Goal: Task Accomplishment & Management: Manage account settings

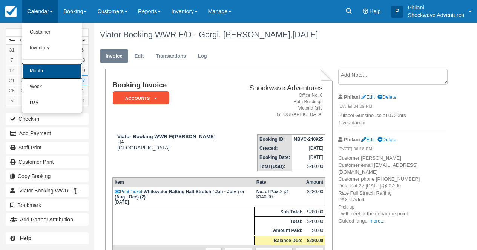
click at [48, 67] on link "Month" at bounding box center [52, 71] width 60 height 16
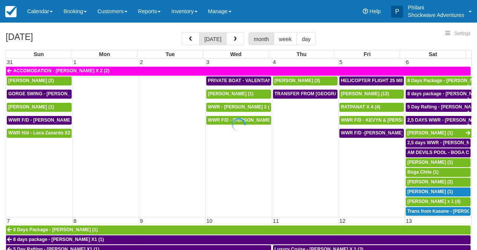
select select
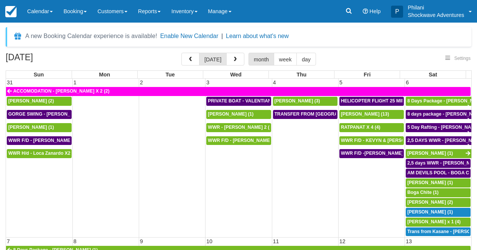
select select
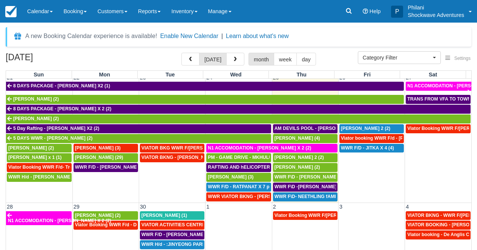
scroll to position [72, 0]
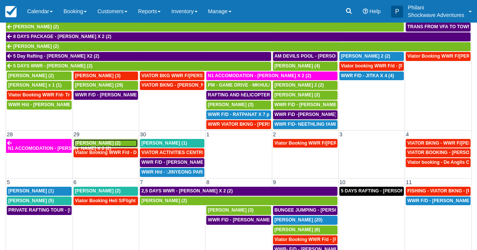
click at [101, 144] on span "Danie Barnard (2)" at bounding box center [98, 143] width 46 height 5
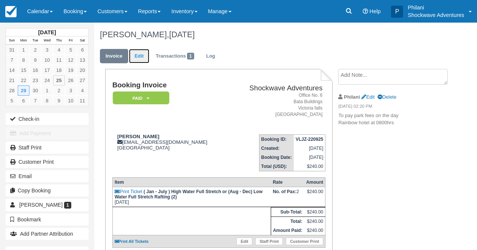
click at [142, 59] on link "Edit" at bounding box center [139, 56] width 20 height 15
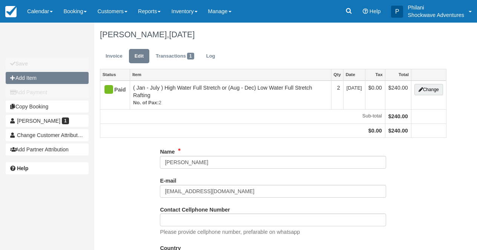
click at [34, 76] on button "Add Item" at bounding box center [47, 78] width 83 height 12
click at [0, 0] on div at bounding box center [0, 0] width 0 height 0
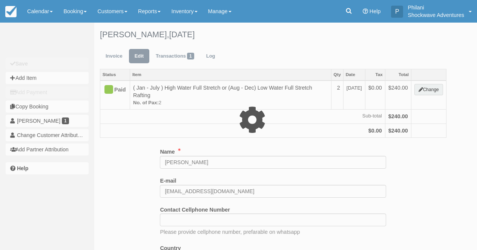
type input "0.00"
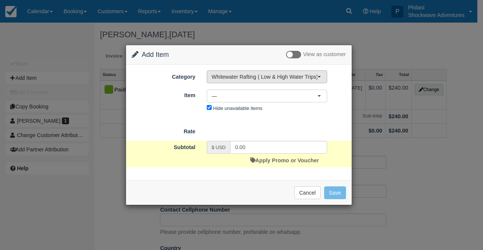
click at [248, 78] on span "Whitewater Rafting ( Low & High Water Trips)" at bounding box center [265, 77] width 106 height 8
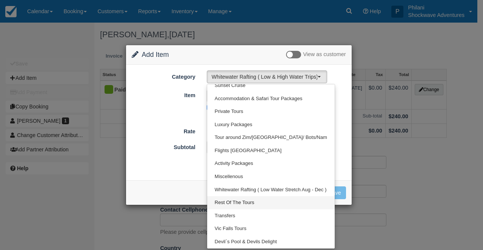
scroll to position [58, 0]
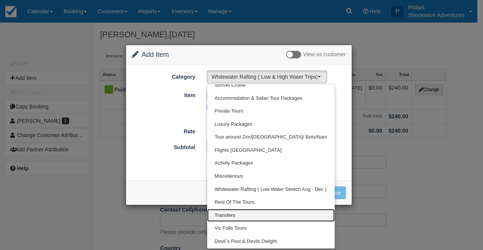
click at [230, 212] on span "Transfers" at bounding box center [225, 215] width 20 height 7
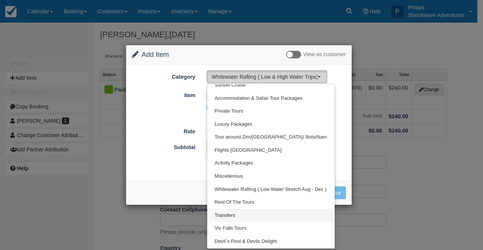
select select "25"
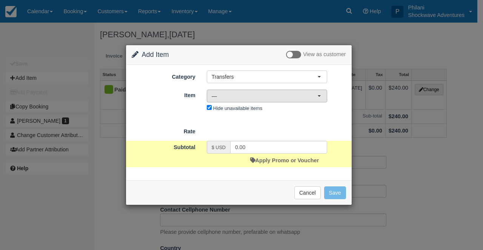
click at [231, 100] on span "—" at bounding box center [265, 96] width 106 height 8
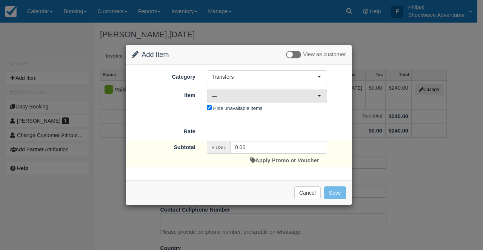
click at [230, 98] on span "—" at bounding box center [265, 96] width 106 height 8
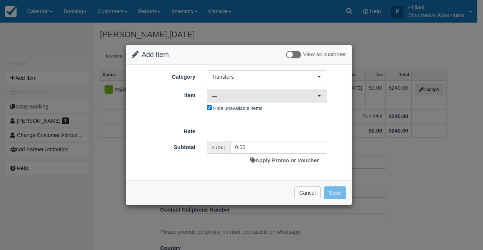
click at [267, 95] on span "—" at bounding box center [265, 96] width 106 height 8
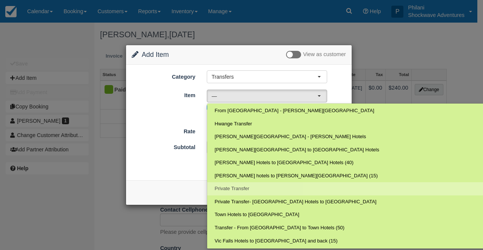
scroll to position [26, 0]
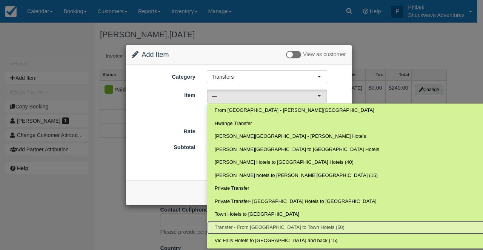
click at [293, 232] on link "Transfer - From Victoria Falls Airport to Town Hotels (50)" at bounding box center [355, 227] width 296 height 13
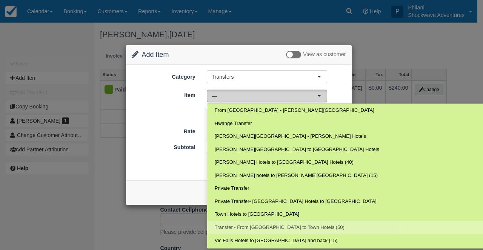
select select "22"
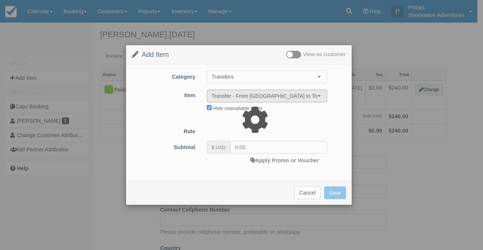
type input "20.00"
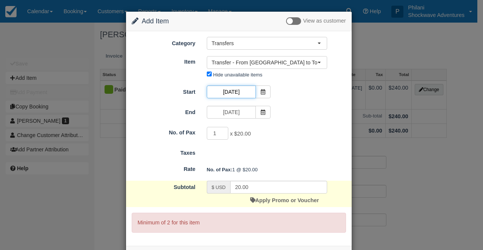
click at [226, 94] on input "09/29/25" at bounding box center [231, 92] width 49 height 13
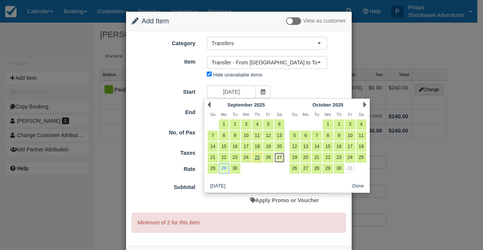
click at [281, 159] on link "27" at bounding box center [279, 158] width 10 height 10
type input "09/27/25"
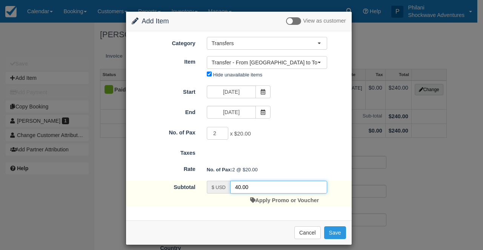
click at [235, 187] on input "40.00" at bounding box center [278, 187] width 97 height 13
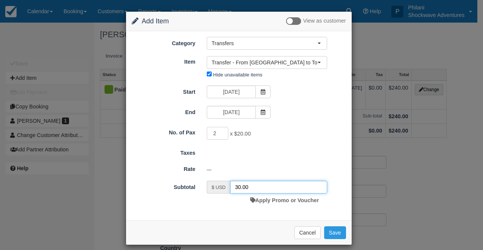
type input "30.00"
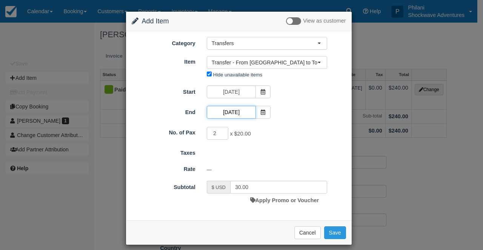
drag, startPoint x: 223, startPoint y: 111, endPoint x: 238, endPoint y: 121, distance: 18.7
click at [223, 111] on input "09/29/25" at bounding box center [231, 112] width 49 height 13
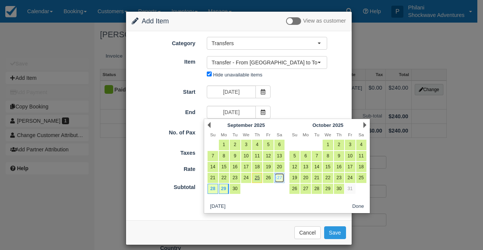
click at [282, 180] on link "27" at bounding box center [279, 178] width 10 height 10
type input "09/27/25"
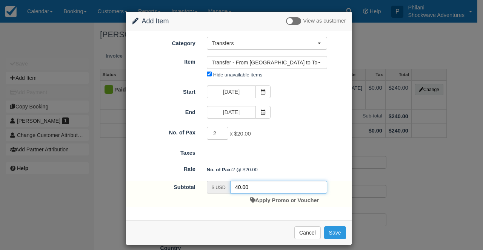
click at [236, 188] on input "40.00" at bounding box center [278, 187] width 97 height 13
type input "30.00"
click at [337, 234] on button "Save" at bounding box center [335, 233] width 22 height 13
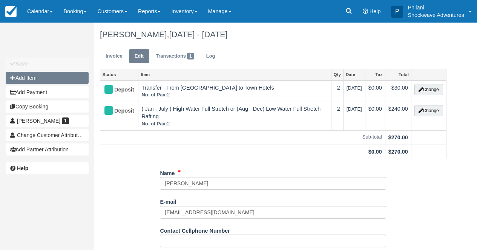
click at [33, 80] on button "Add Item" at bounding box center [47, 78] width 83 height 12
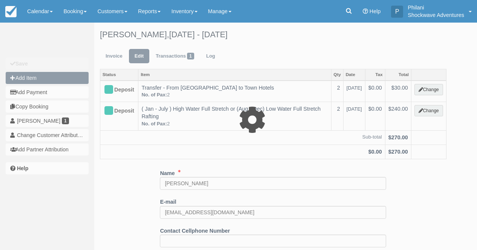
type input "0.00"
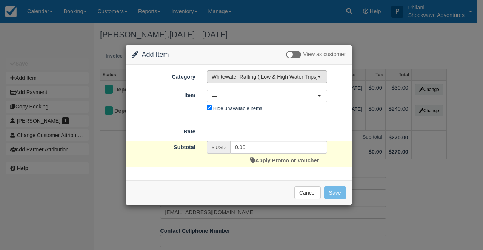
click at [250, 75] on span "Whitewater Rafting ( Low & High Water Trips)" at bounding box center [265, 77] width 106 height 8
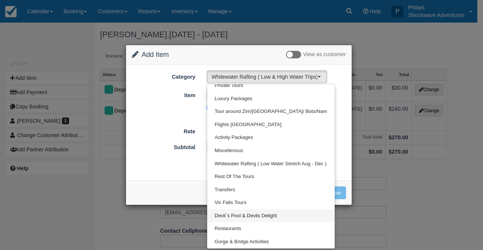
scroll to position [90, 0]
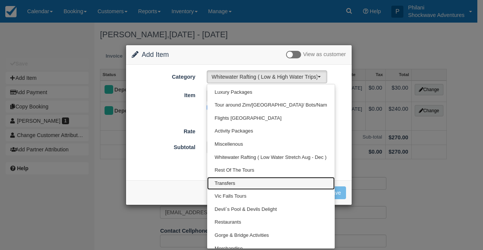
click at [233, 182] on span "Transfers" at bounding box center [225, 183] width 20 height 7
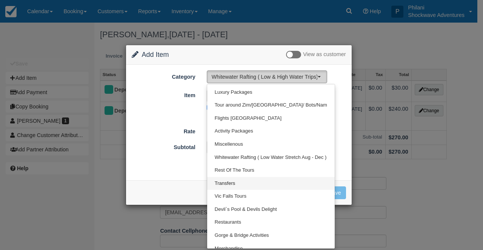
select select "25"
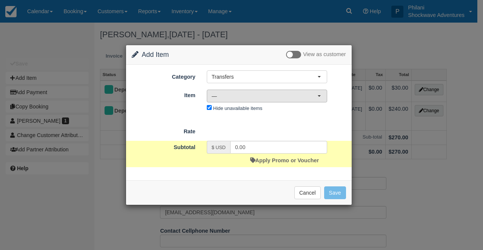
click at [243, 93] on span "—" at bounding box center [265, 96] width 106 height 8
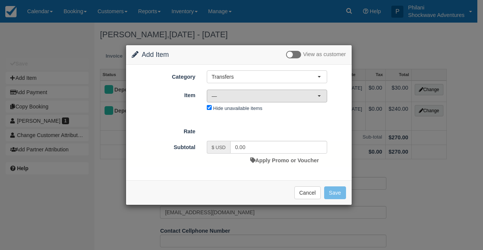
click at [276, 97] on span "—" at bounding box center [265, 96] width 106 height 8
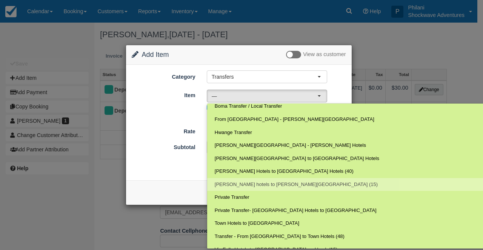
scroll to position [26, 0]
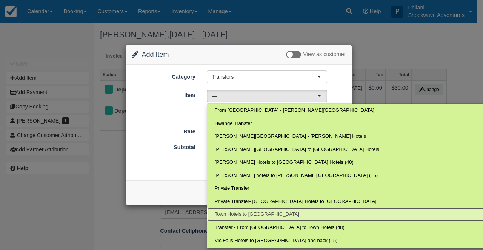
click at [253, 215] on span "Town Hotels to Vic Falls Airport" at bounding box center [257, 214] width 84 height 7
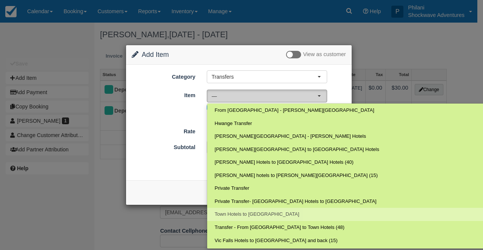
select select "91"
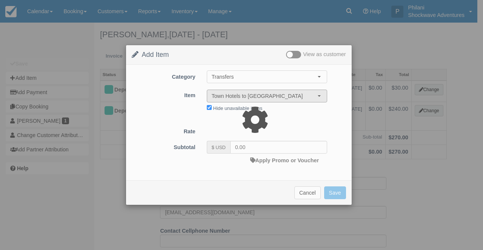
type input "20.00"
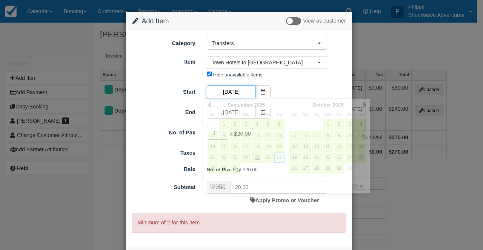
click at [235, 94] on input "09/27/25" at bounding box center [231, 92] width 49 height 13
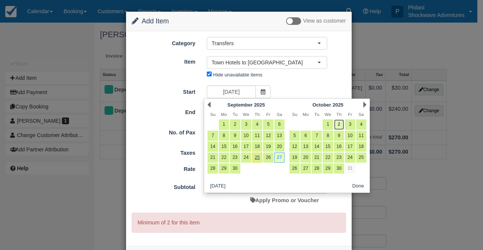
click at [341, 125] on link "2" at bounding box center [339, 125] width 10 height 10
type input "10/02/25"
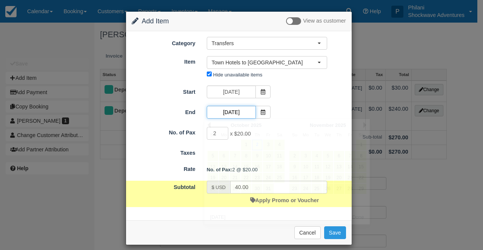
drag, startPoint x: 234, startPoint y: 107, endPoint x: 221, endPoint y: 132, distance: 28.2
click at [229, 111] on input "10/02/25" at bounding box center [231, 112] width 49 height 13
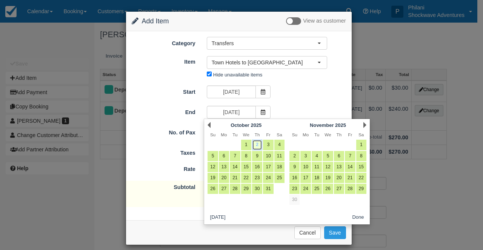
click at [256, 146] on link "2" at bounding box center [257, 145] width 10 height 10
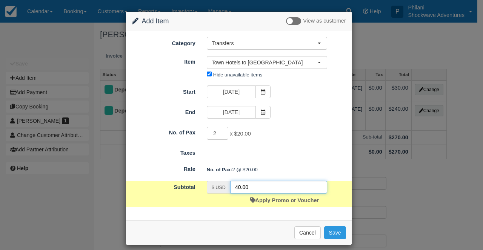
click at [236, 187] on input "40.00" at bounding box center [278, 187] width 97 height 13
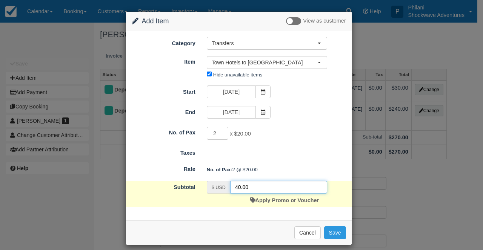
click at [235, 187] on input "40.00" at bounding box center [278, 187] width 97 height 13
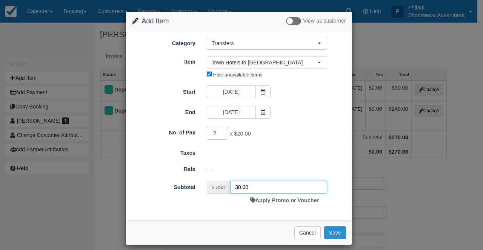
type input "30.00"
click at [329, 237] on button "Save" at bounding box center [335, 233] width 22 height 13
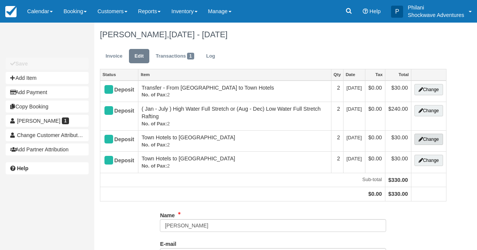
click at [429, 141] on button "Change" at bounding box center [428, 139] width 29 height 11
click at [0, 0] on div at bounding box center [0, 0] width 0 height 0
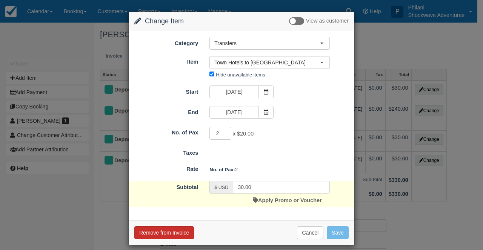
click at [169, 233] on button "Remove from Invoice" at bounding box center [164, 233] width 60 height 13
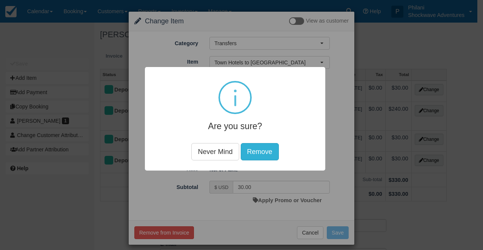
click at [254, 150] on button "Remove" at bounding box center [260, 151] width 38 height 17
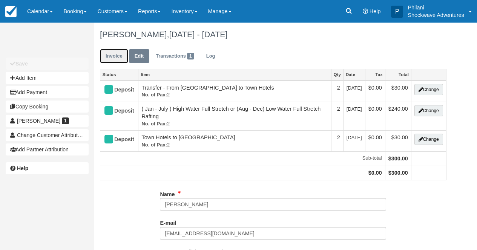
click at [118, 57] on link "Invoice" at bounding box center [114, 56] width 28 height 15
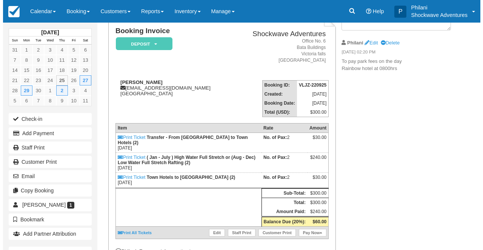
scroll to position [54, 0]
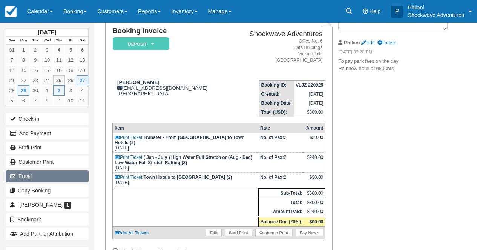
click at [44, 174] on button "Email" at bounding box center [47, 176] width 83 height 12
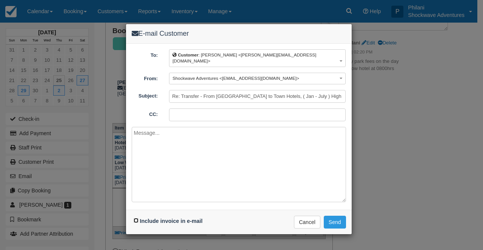
click at [135, 218] on input "Include invoice in e-mail" at bounding box center [136, 220] width 5 height 5
checkbox input "true"
click at [142, 127] on textarea at bounding box center [239, 164] width 214 height 75
type textarea "d"
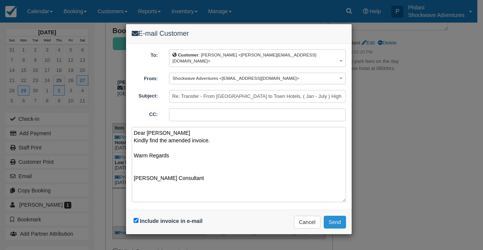
type textarea "Dear [PERSON_NAME] Kindly find the amended invoice. Warm Regards [PERSON_NAME] …"
click at [342, 217] on button "Send" at bounding box center [335, 222] width 22 height 13
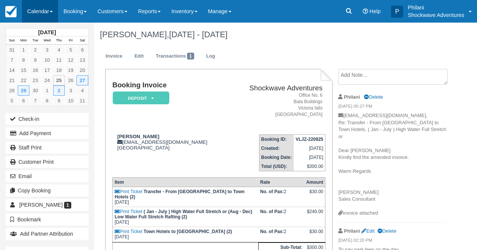
click at [42, 12] on link "Calendar" at bounding box center [40, 11] width 36 height 23
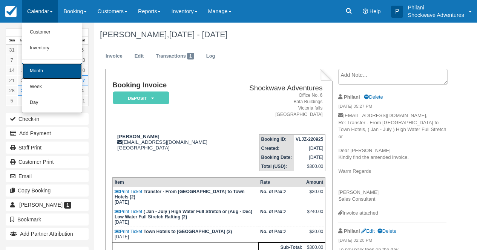
click at [41, 78] on link "Month" at bounding box center [52, 71] width 60 height 16
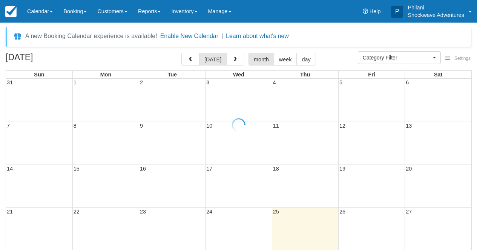
select select
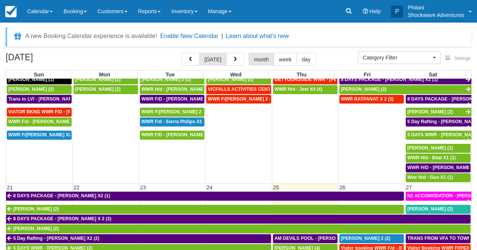
scroll to position [368, 0]
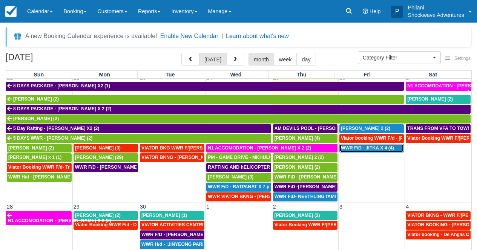
click at [361, 149] on span "WWR F/D - JITKA X 4 (4)" at bounding box center [367, 148] width 53 height 5
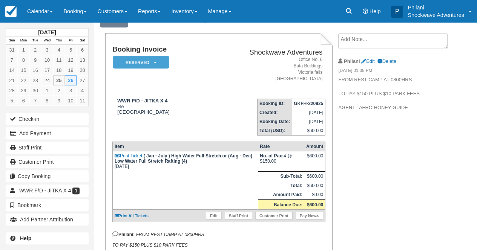
scroll to position [60, 0]
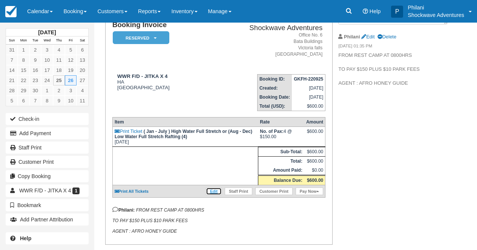
click at [214, 195] on link "Edit" at bounding box center [214, 192] width 16 height 8
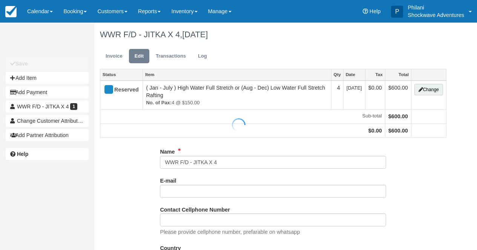
click at [434, 92] on div at bounding box center [238, 125] width 477 height 250
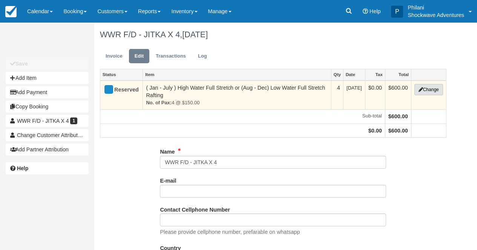
click at [427, 92] on button "Change" at bounding box center [428, 89] width 29 height 11
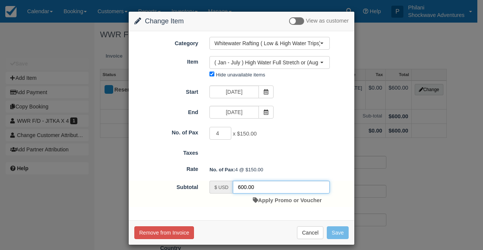
click at [236, 189] on input "600.00" at bounding box center [281, 187] width 97 height 13
click at [239, 186] on input "600.00" at bounding box center [281, 187] width 97 height 13
type input "400.00"
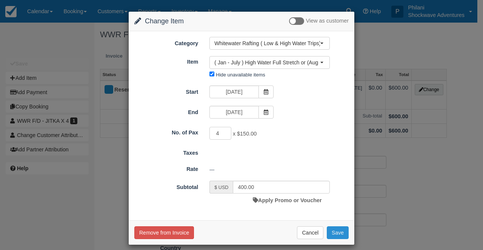
click at [332, 232] on button "Save" at bounding box center [338, 233] width 22 height 13
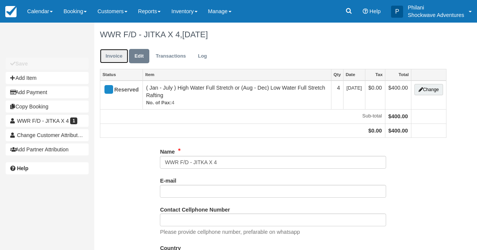
click at [115, 57] on link "Invoice" at bounding box center [114, 56] width 28 height 15
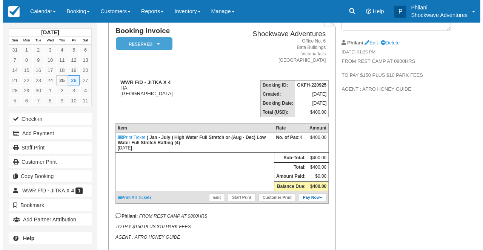
scroll to position [54, 0]
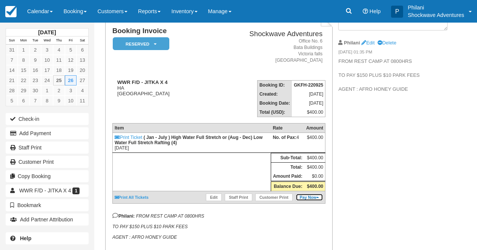
click at [309, 201] on link "Pay Now" at bounding box center [310, 198] width 28 height 8
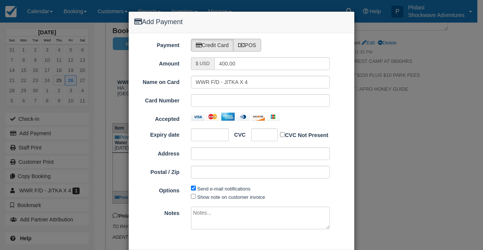
type input "[DATE]"
click at [252, 46] on label "POS" at bounding box center [247, 45] width 28 height 13
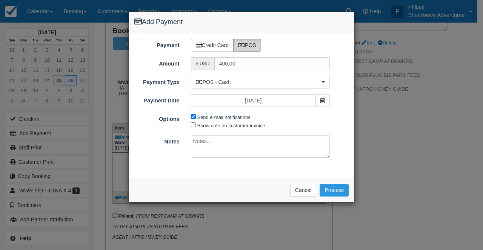
radio input "true"
click at [209, 117] on label "Send e-mail notifications" at bounding box center [223, 118] width 53 height 6
click at [196, 117] on input "Send e-mail notifications" at bounding box center [193, 116] width 5 height 5
checkbox input "false"
click at [199, 126] on label "Show note on customer invoice" at bounding box center [231, 126] width 68 height 6
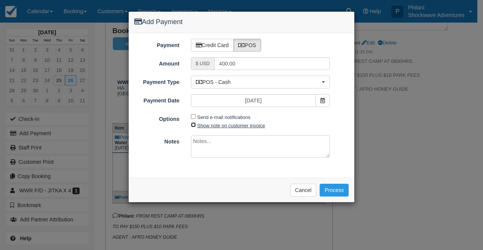
click at [196, 126] on input "Show note on customer invoice" at bounding box center [193, 125] width 5 height 5
checkbox input "true"
click at [196, 141] on textarea at bounding box center [260, 146] width 139 height 23
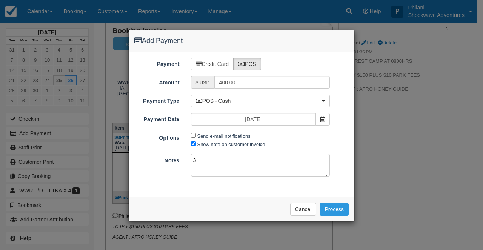
type textarea "3"
click at [201, 159] on textarea "$300 cash, $150" at bounding box center [260, 165] width 139 height 23
click at [250, 161] on textarea "$250 cash, $150" at bounding box center [260, 165] width 139 height 23
type textarea "$250 cash, $150 on cbz"
click at [338, 209] on button "Process" at bounding box center [333, 209] width 29 height 13
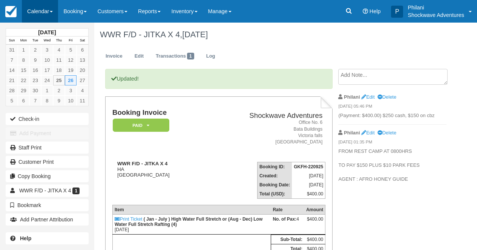
click at [35, 14] on link "Calendar" at bounding box center [40, 11] width 36 height 23
click at [46, 12] on link "Calendar" at bounding box center [40, 11] width 36 height 23
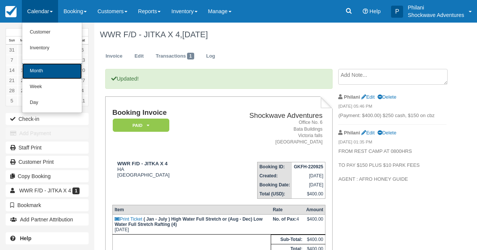
click at [50, 73] on link "Month" at bounding box center [52, 71] width 60 height 16
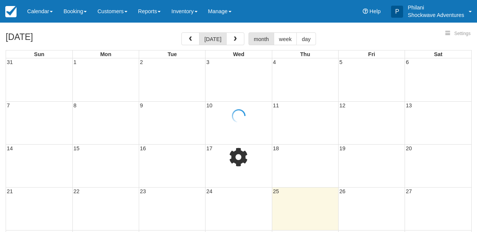
select select
